Goal: Task Accomplishment & Management: Manage account settings

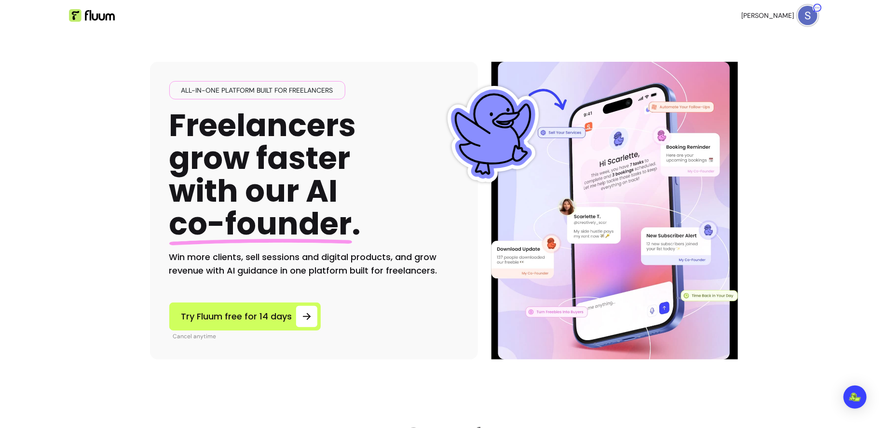
click at [767, 14] on span "[PERSON_NAME]" at bounding box center [768, 16] width 53 height 10
click at [432, 12] on ul "Home Dashboard Why Fluum? Pricing" at bounding box center [443, 15] width 186 height 31
click at [422, 13] on link "Dashboard" at bounding box center [411, 16] width 44 height 12
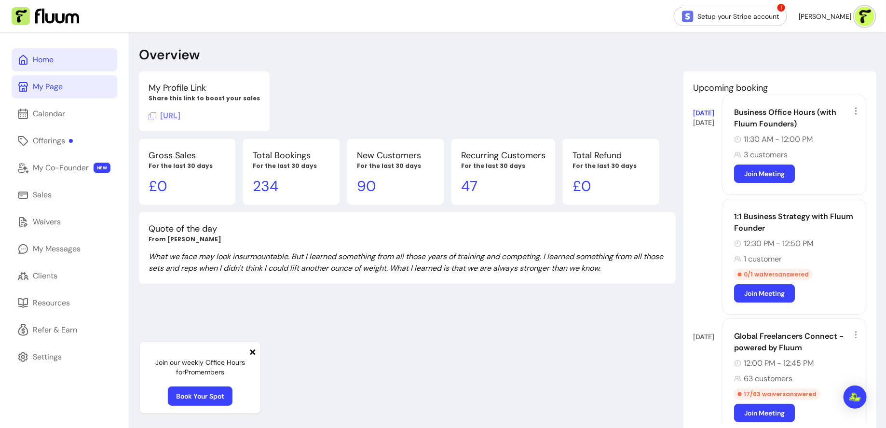
click at [91, 86] on link "My Page" at bounding box center [65, 86] width 106 height 23
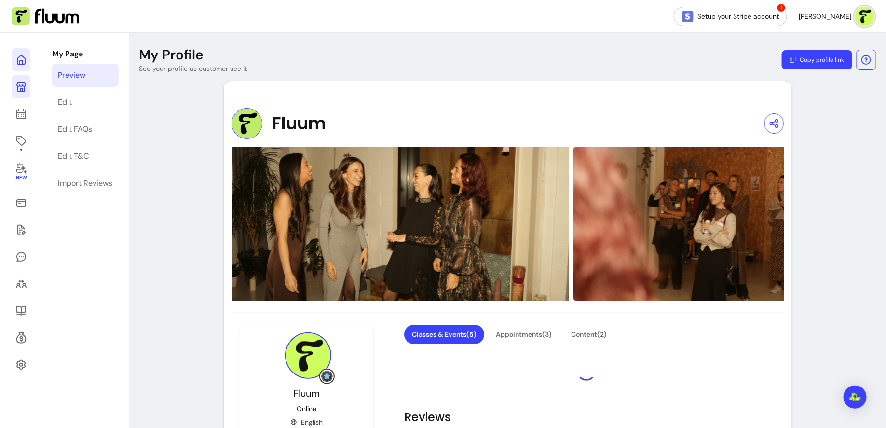
click at [24, 62] on icon at bounding box center [21, 60] width 12 height 12
